Goal: Task Accomplishment & Management: Complete application form

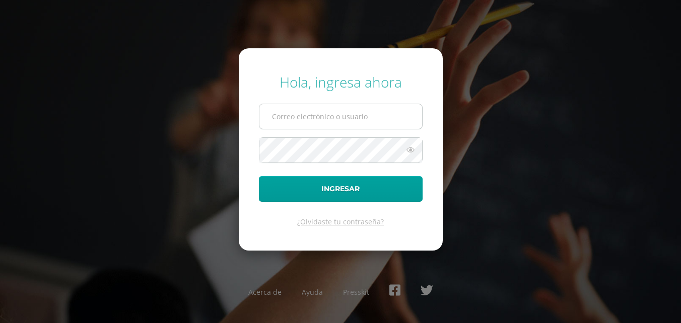
click at [357, 122] on input "text" at bounding box center [340, 116] width 163 height 25
drag, startPoint x: 357, startPoint y: 122, endPoint x: 335, endPoint y: 121, distance: 22.2
click at [335, 121] on input "text" at bounding box center [340, 116] width 163 height 25
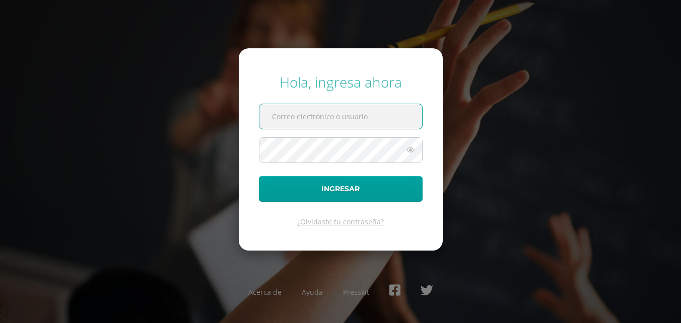
click at [368, 119] on input "text" at bounding box center [340, 116] width 163 height 25
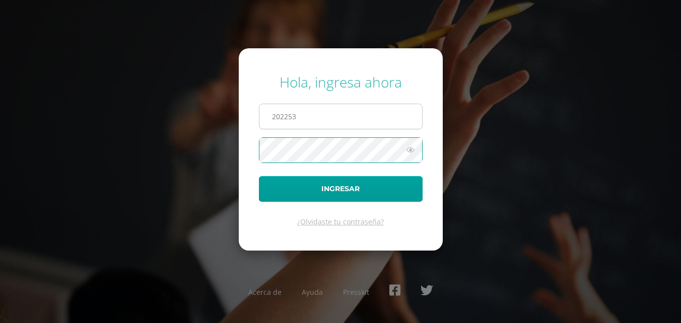
click at [321, 126] on input "202253" at bounding box center [340, 116] width 163 height 25
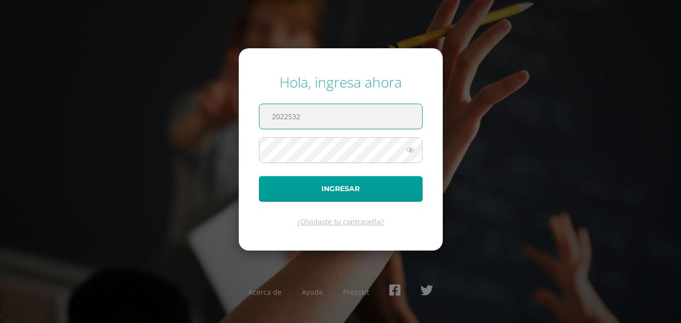
type input "2022532"
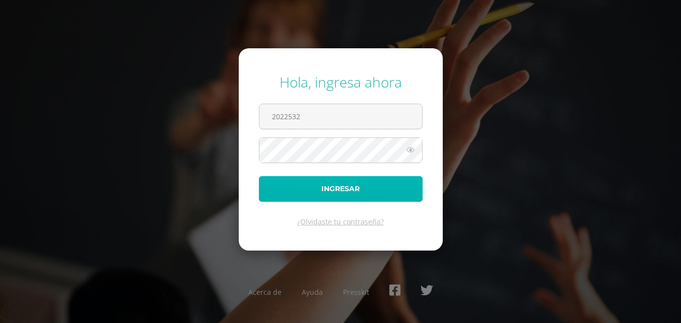
click at [343, 193] on button "Ingresar" at bounding box center [341, 189] width 164 height 26
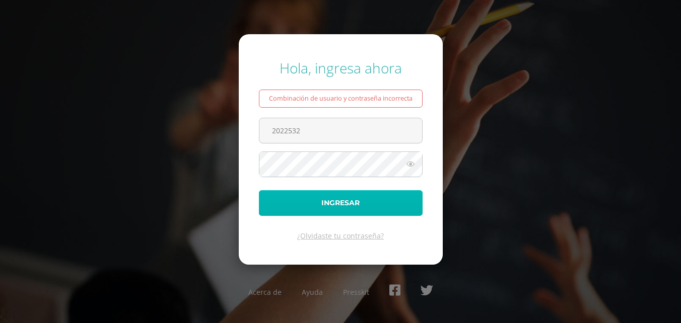
click at [344, 192] on button "Ingresar" at bounding box center [341, 203] width 164 height 26
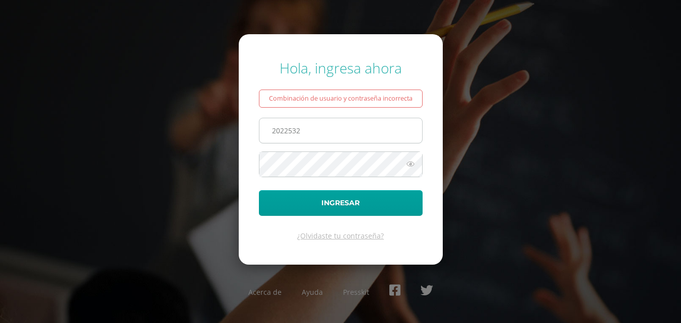
click at [333, 130] on input "2022532" at bounding box center [340, 130] width 163 height 25
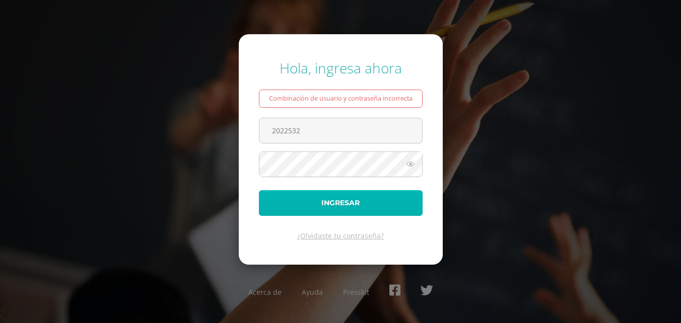
click at [332, 200] on button "Ingresar" at bounding box center [341, 203] width 164 height 26
click at [333, 197] on button "Ingresar" at bounding box center [341, 203] width 164 height 26
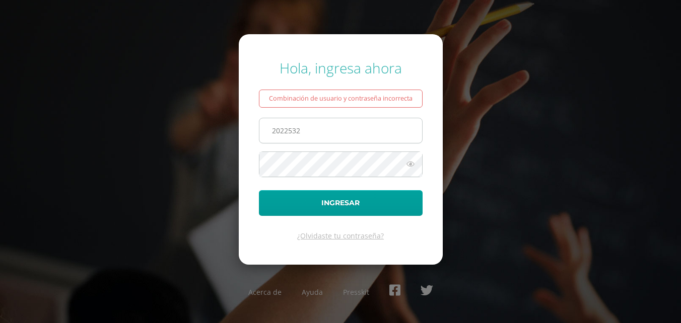
click at [302, 130] on input "2022532" at bounding box center [340, 130] width 163 height 25
type input "[EMAIL_ADDRESS][DOMAIN_NAME]"
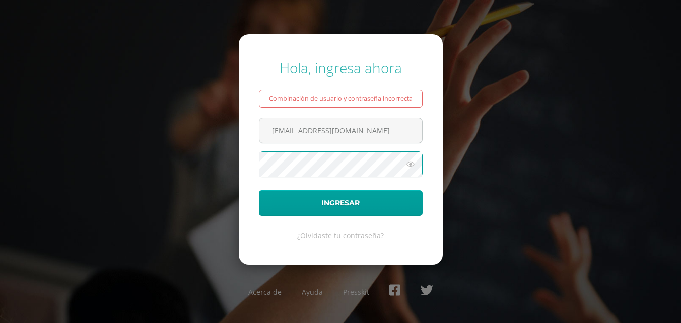
click at [259, 190] on button "Ingresar" at bounding box center [341, 203] width 164 height 26
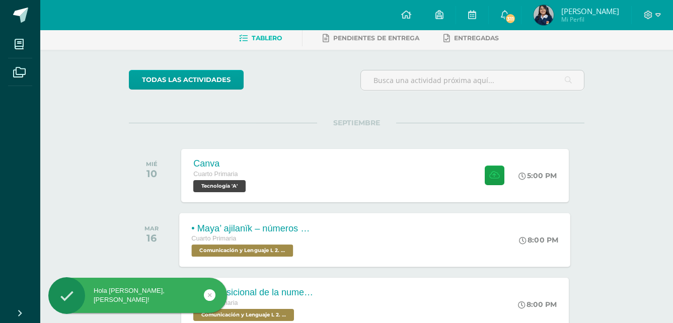
scroll to position [101, 0]
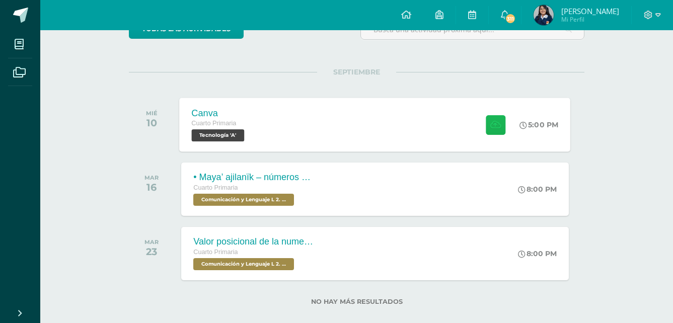
click at [492, 128] on icon at bounding box center [495, 124] width 11 height 9
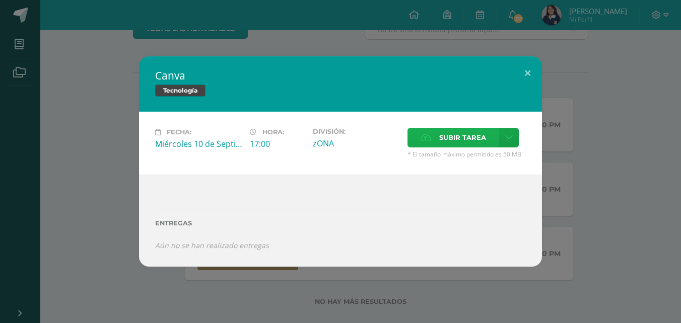
click at [420, 141] on label "Subir tarea" at bounding box center [453, 138] width 92 height 20
click at [0, 0] on input "Subir tarea" at bounding box center [0, 0] width 0 height 0
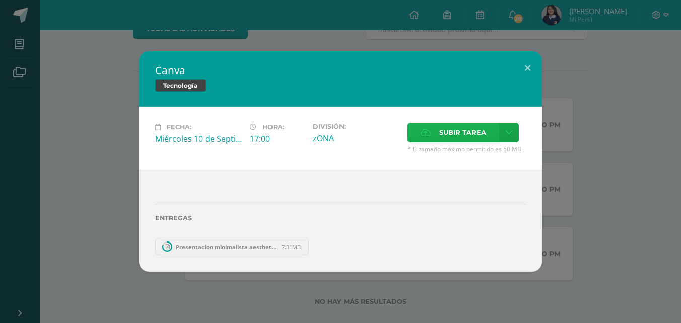
click at [439, 128] on span "Subir tarea" at bounding box center [462, 132] width 47 height 19
click at [0, 0] on input "Subir tarea" at bounding box center [0, 0] width 0 height 0
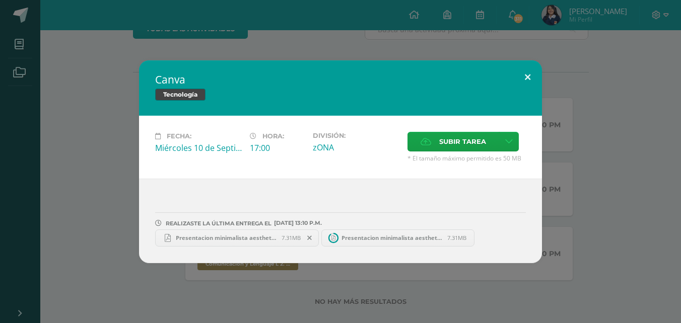
click at [523, 76] on button at bounding box center [527, 77] width 29 height 34
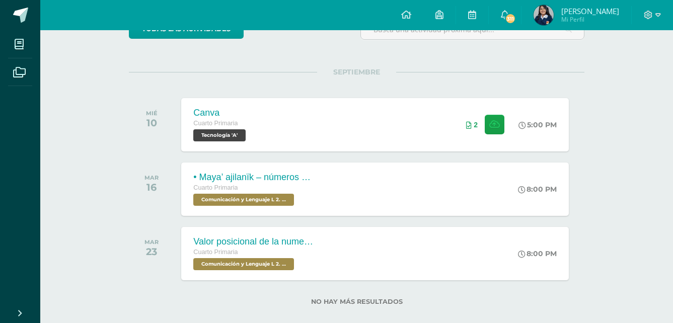
click at [551, 9] on span "[PERSON_NAME] Mi Perfil" at bounding box center [577, 15] width 90 height 20
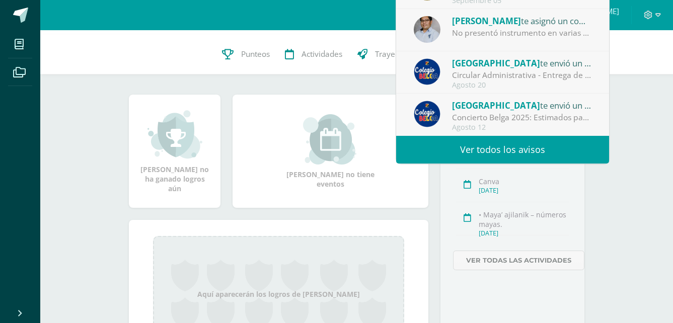
scroll to position [101, 0]
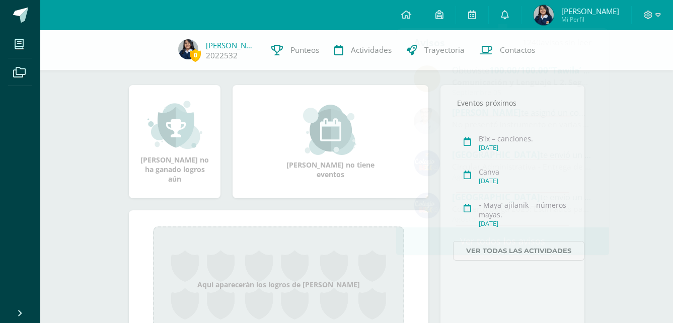
click at [644, 131] on div "[PERSON_NAME] Cuarto Primaria A Ver información personal... 0 [PERSON_NAME] 202…" at bounding box center [356, 161] width 633 height 462
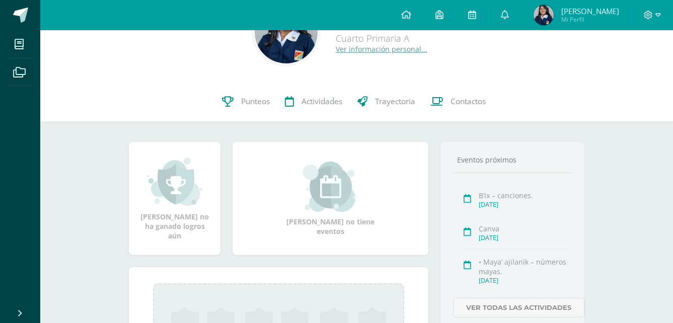
scroll to position [0, 0]
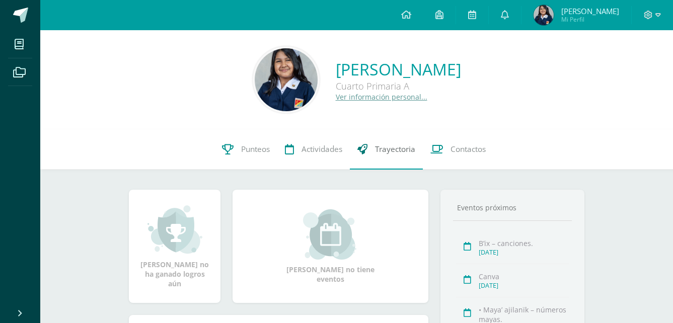
click at [400, 151] on span "Trayectoria" at bounding box center [395, 149] width 40 height 11
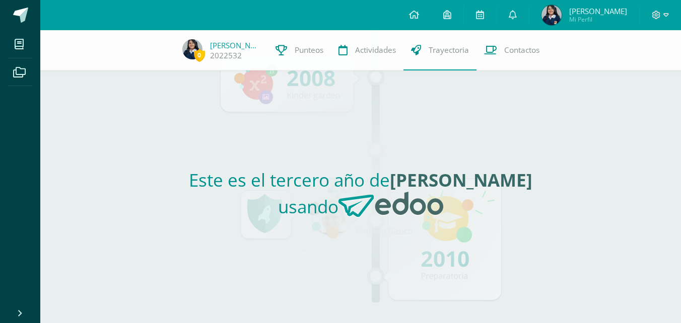
drag, startPoint x: 232, startPoint y: 43, endPoint x: 232, endPoint y: 35, distance: 8.1
click at [232, 41] on link "[PERSON_NAME]" at bounding box center [235, 45] width 50 height 10
click at [599, 7] on span "[PERSON_NAME]" at bounding box center [598, 11] width 58 height 10
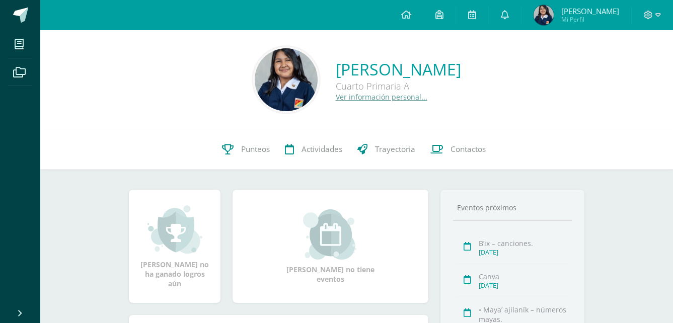
click at [557, 13] on span "[PERSON_NAME] Mi Perfil" at bounding box center [577, 15] width 90 height 20
